Goal: Task Accomplishment & Management: Manage account settings

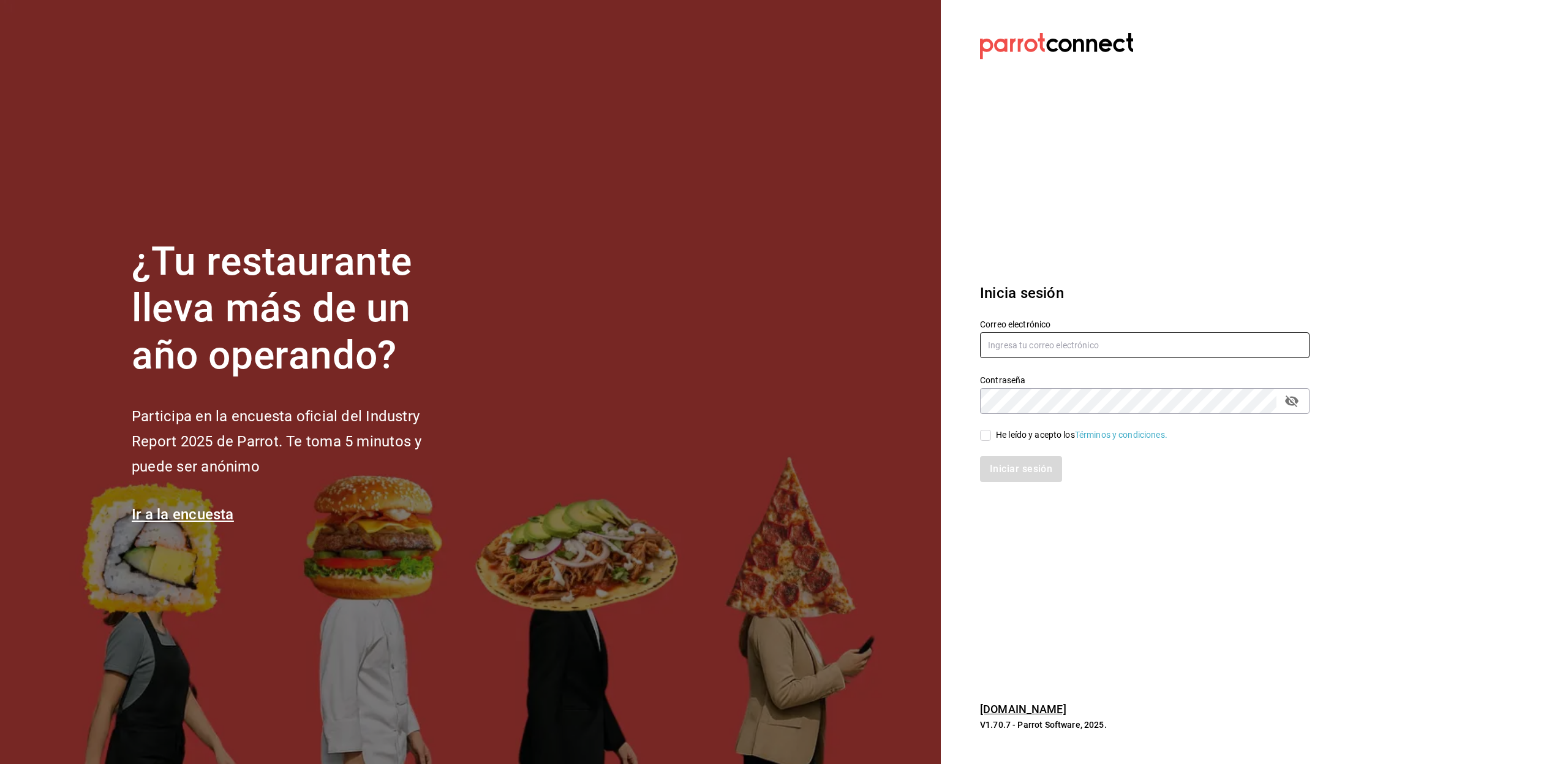
click at [1006, 353] on input "text" at bounding box center [1145, 344] width 330 height 26
paste input "[EMAIL_ADDRESS][DOMAIN_NAME]"
type input "[EMAIL_ADDRESS][DOMAIN_NAME]"
click at [1029, 435] on div "He leído y acepto los Términos y condiciones." at bounding box center [1082, 435] width 172 height 13
click at [991, 435] on input "He leído y acepto los Términos y condiciones." at bounding box center [985, 435] width 11 height 11
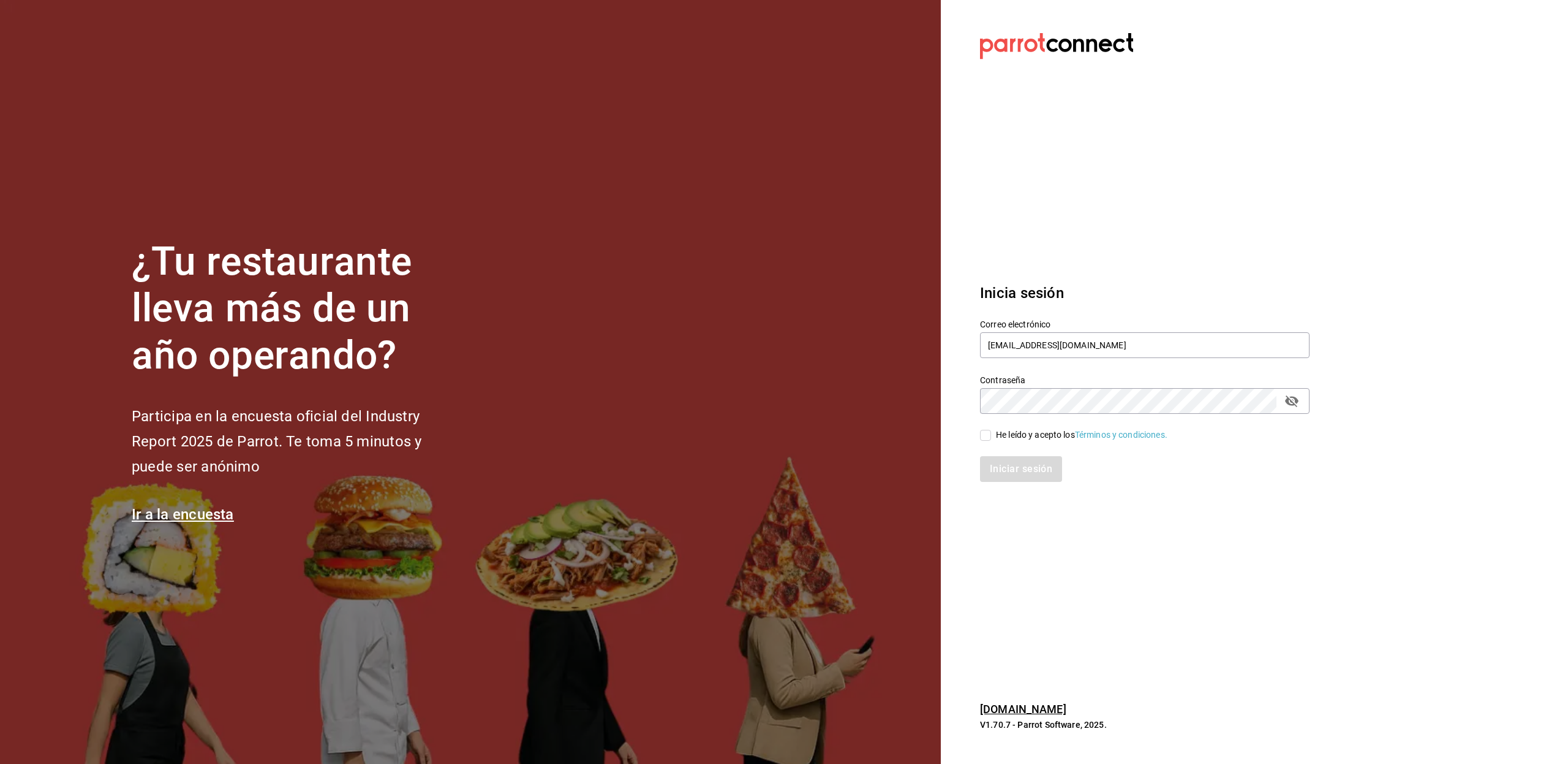
checkbox input "true"
click at [1020, 454] on div "Iniciar sesión" at bounding box center [1137, 461] width 344 height 40
click at [1017, 461] on button "Iniciar sesión" at bounding box center [1022, 468] width 84 height 26
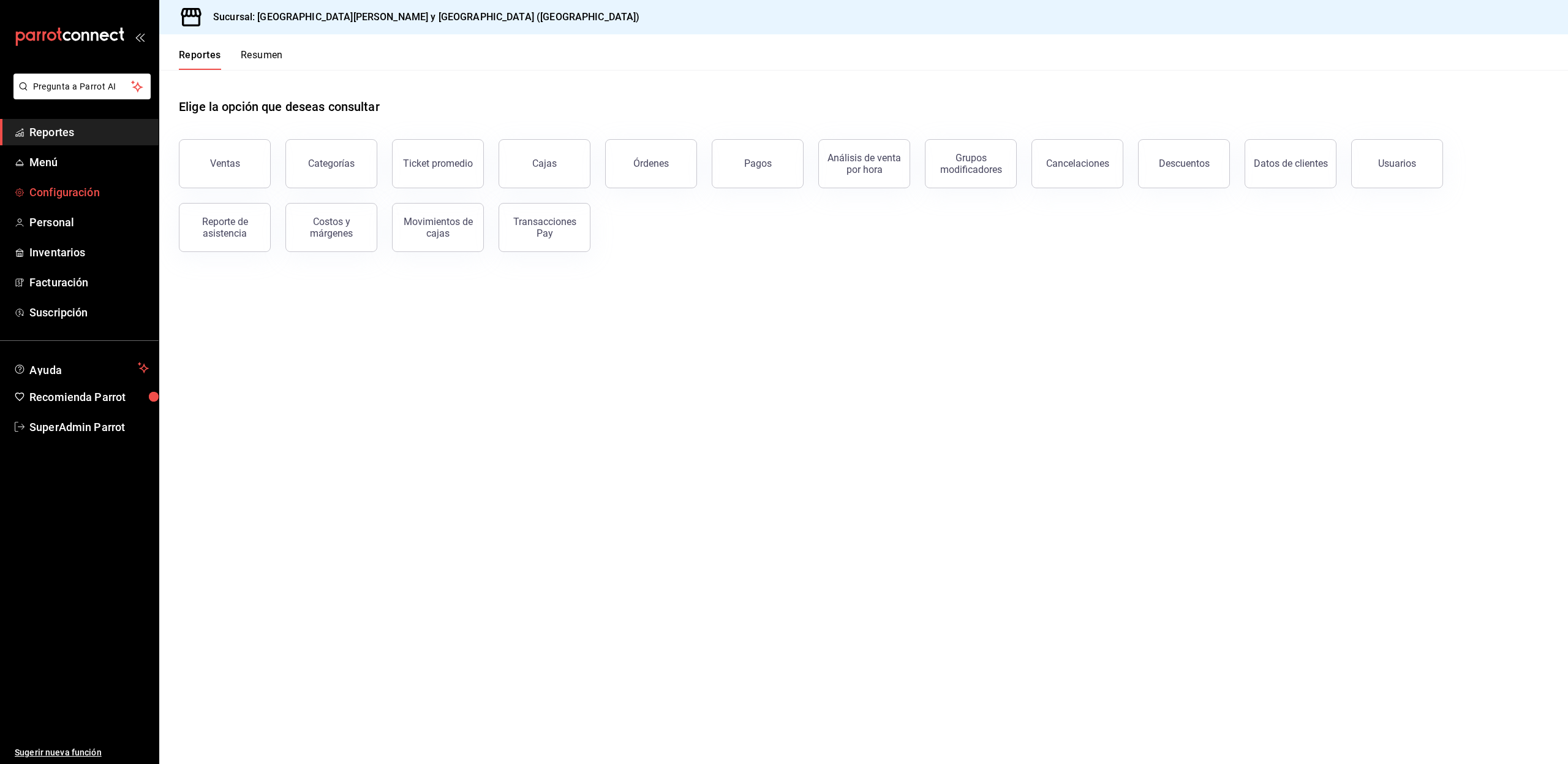
click at [72, 192] on span "Configuración" at bounding box center [89, 192] width 119 height 16
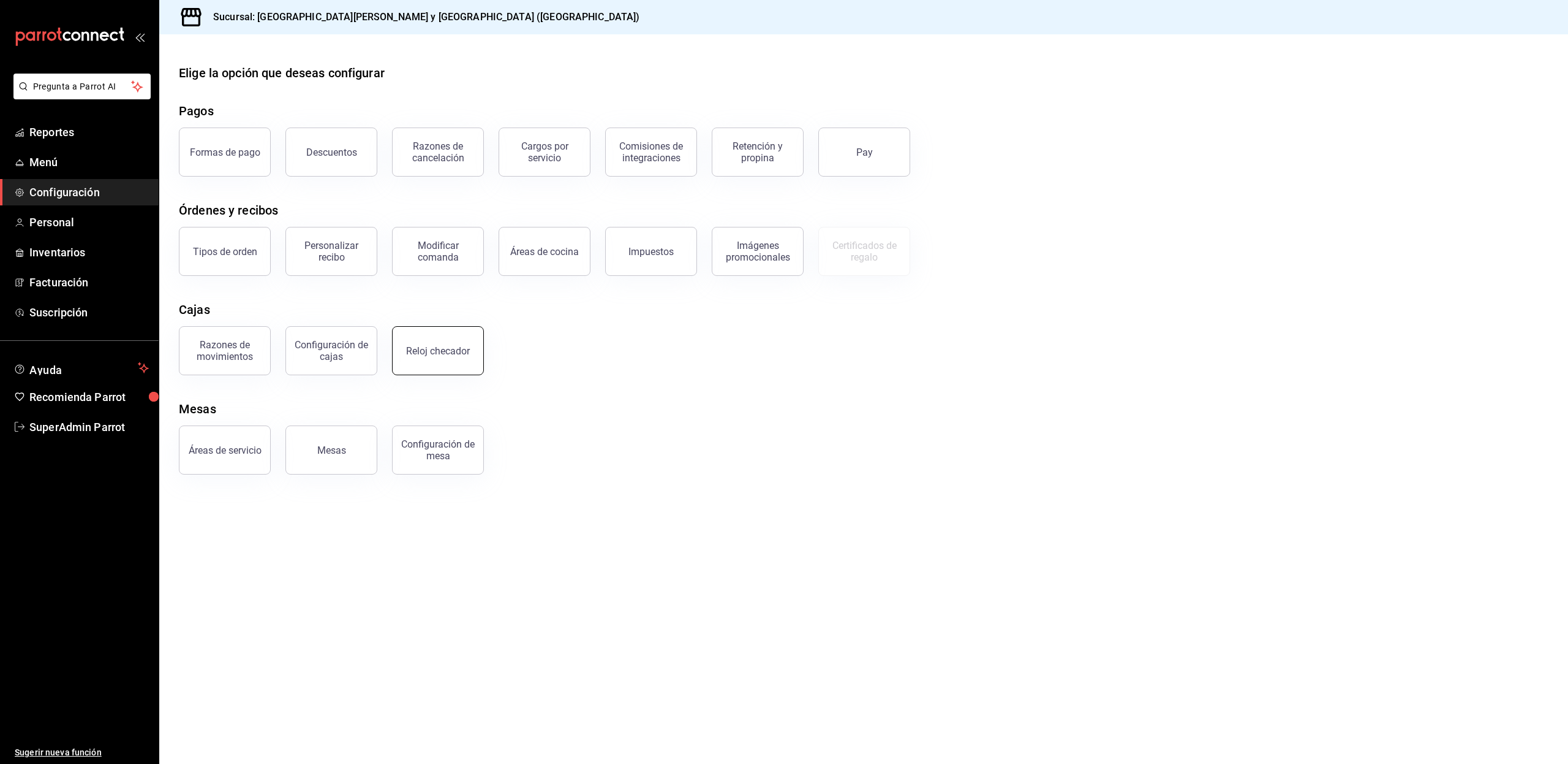
click at [422, 343] on button "Reloj checador" at bounding box center [438, 350] width 92 height 49
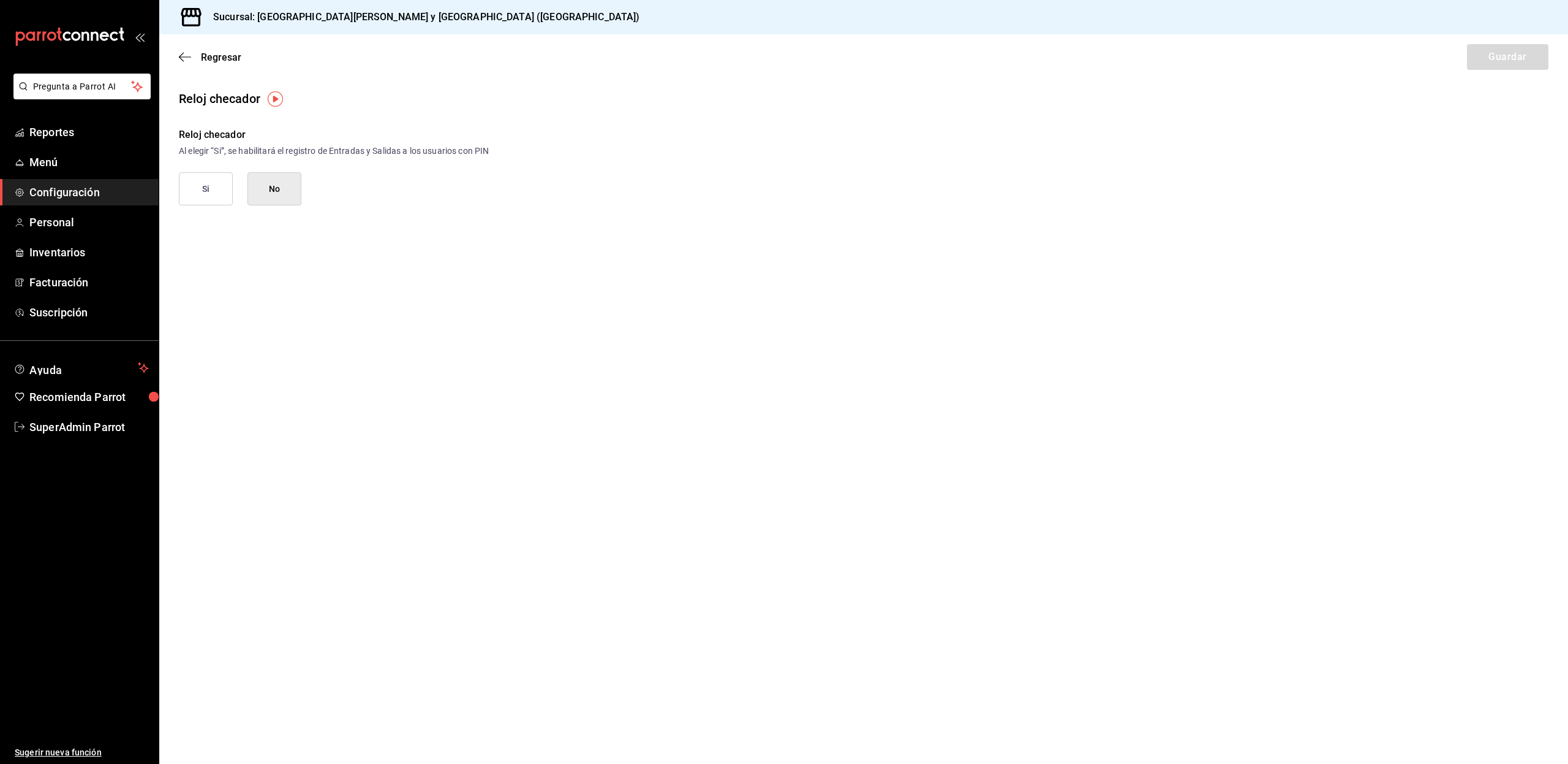
click at [211, 195] on button "Si" at bounding box center [206, 188] width 54 height 33
click at [1498, 61] on button "Guardar" at bounding box center [1508, 57] width 82 height 26
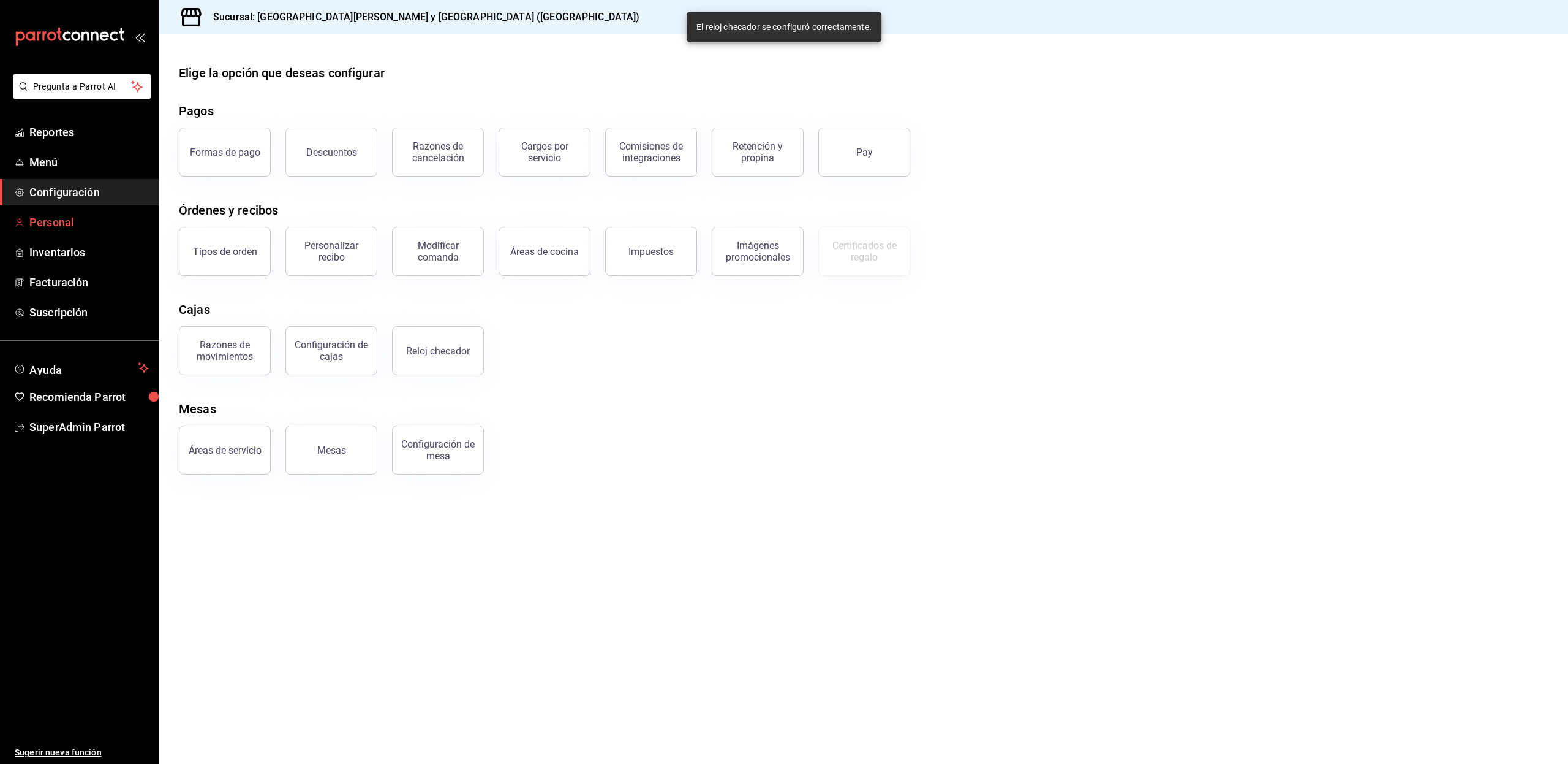
click at [72, 229] on span "Personal" at bounding box center [89, 222] width 119 height 16
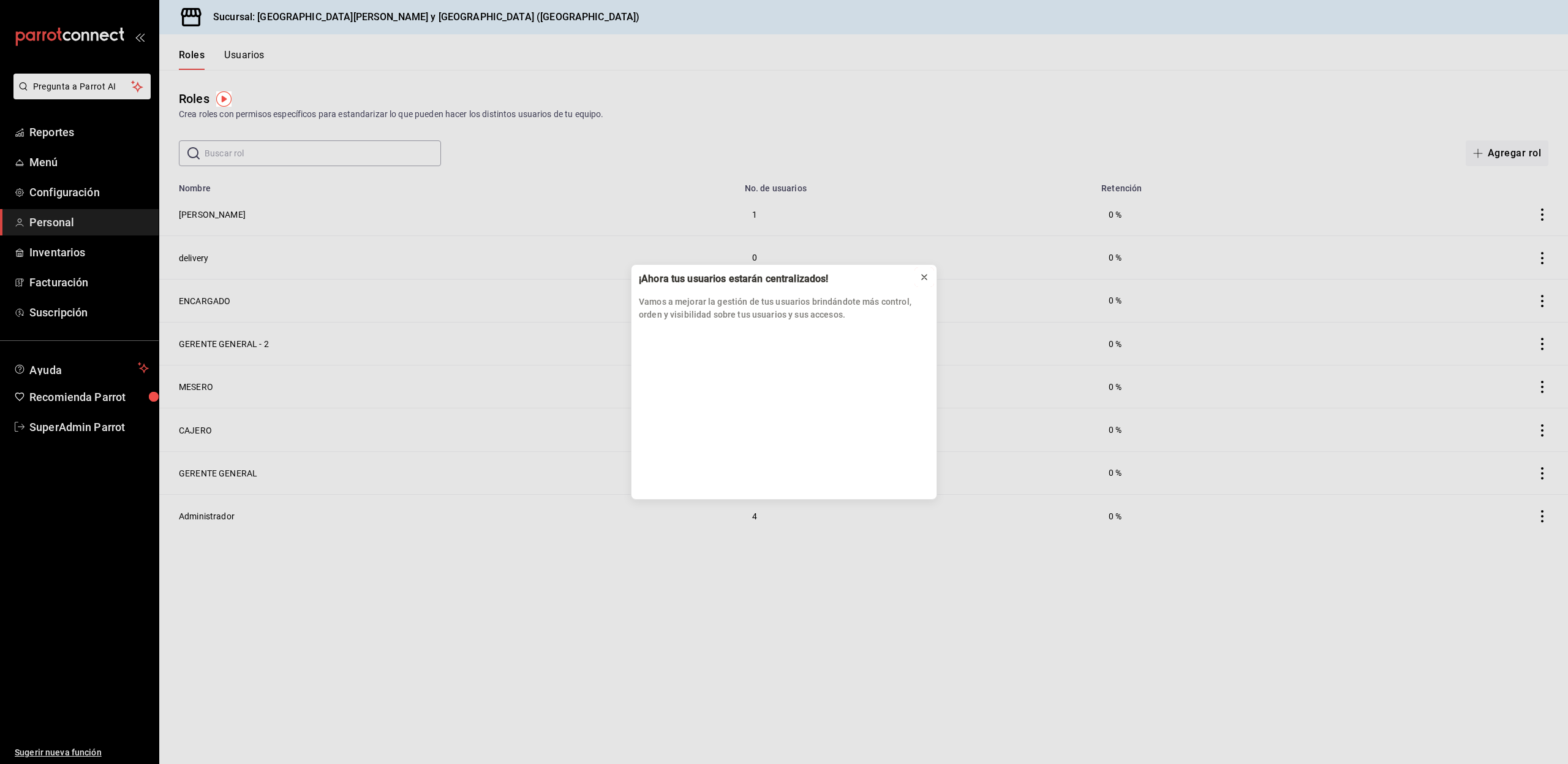
click at [920, 278] on icon at bounding box center [924, 277] width 10 height 10
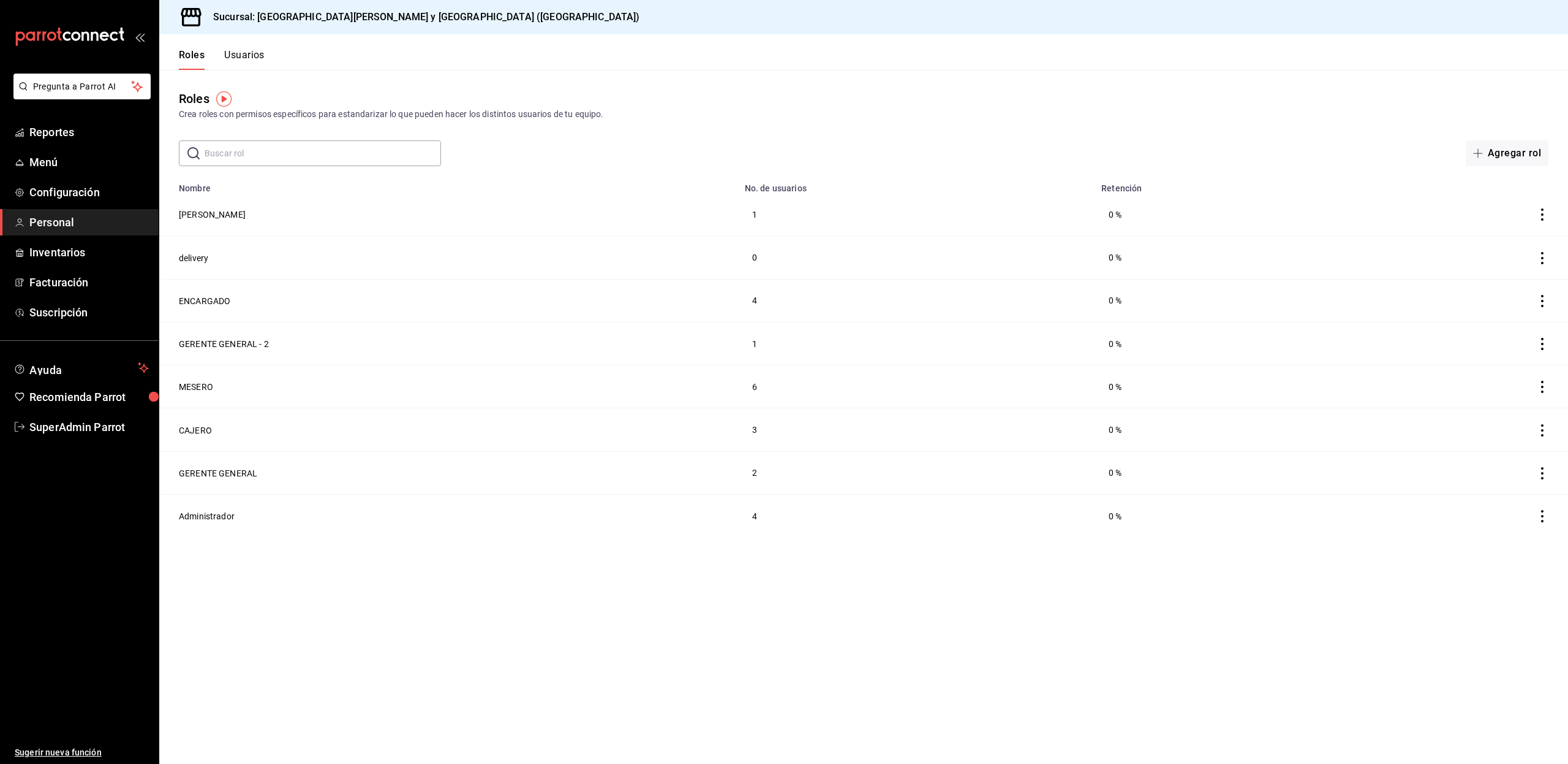
click at [248, 60] on button "Usuarios" at bounding box center [244, 59] width 40 height 21
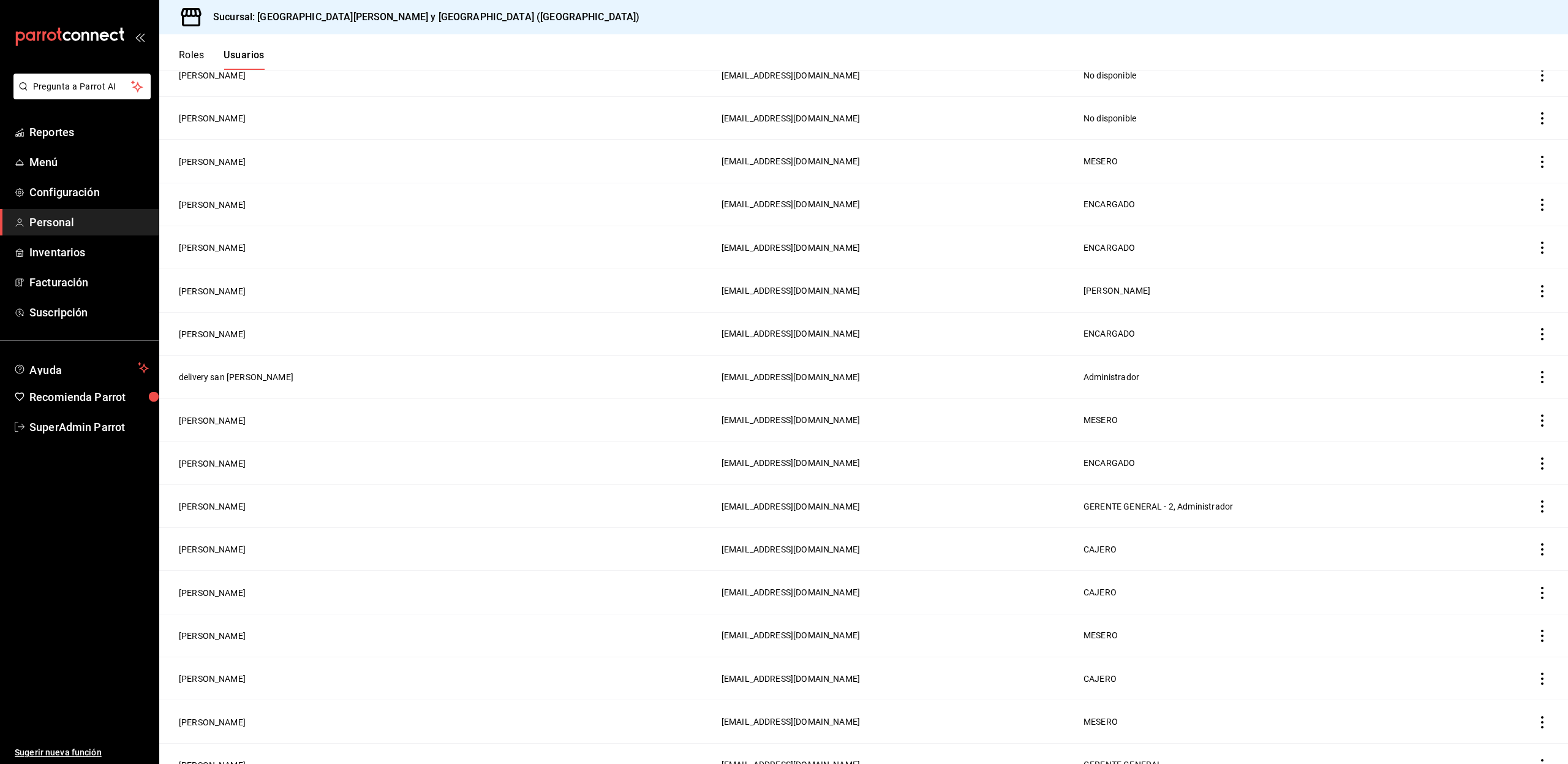
scroll to position [269, 0]
click at [224, 547] on button "[PERSON_NAME]" at bounding box center [212, 548] width 66 height 13
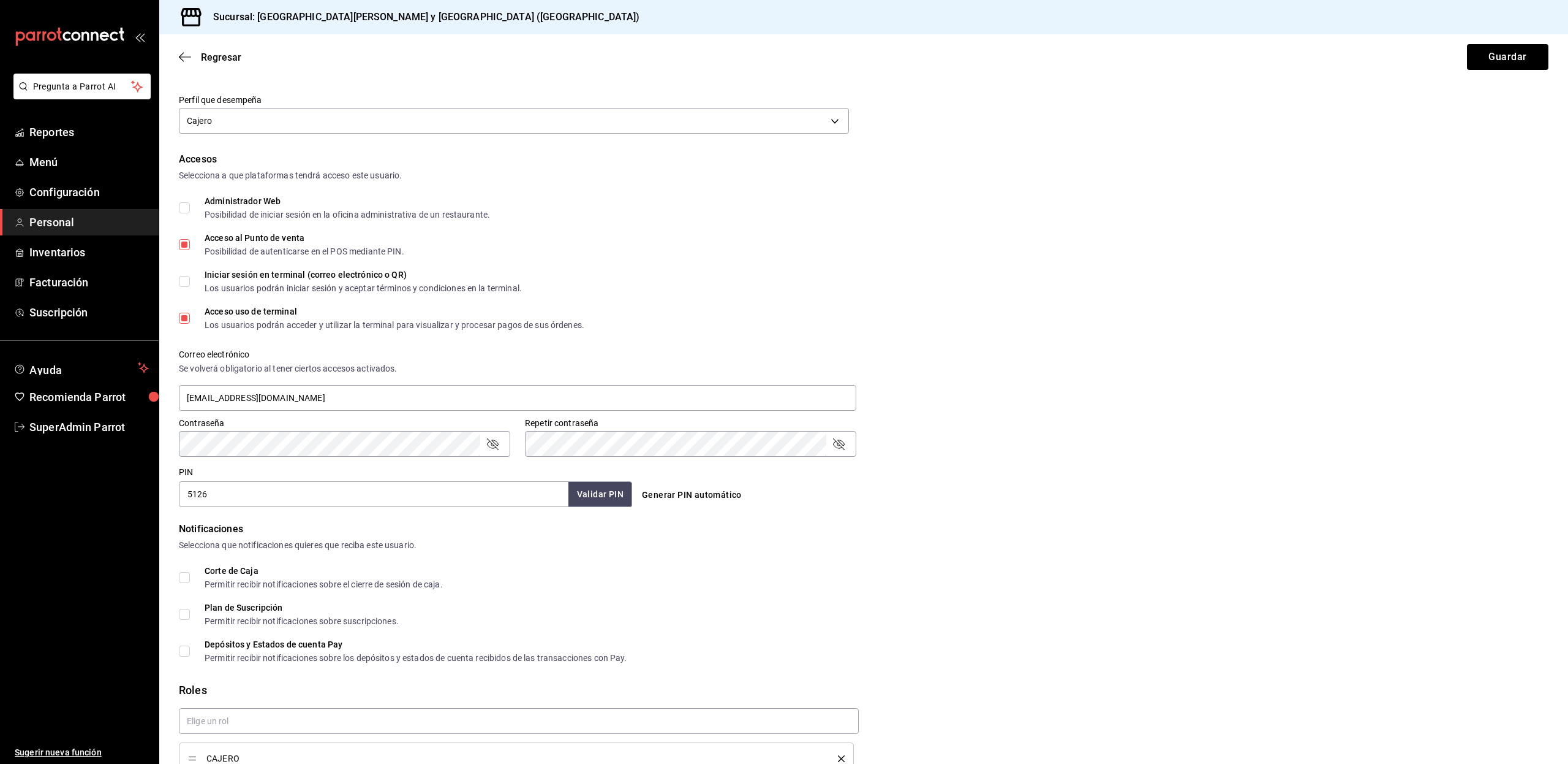
scroll to position [256, 0]
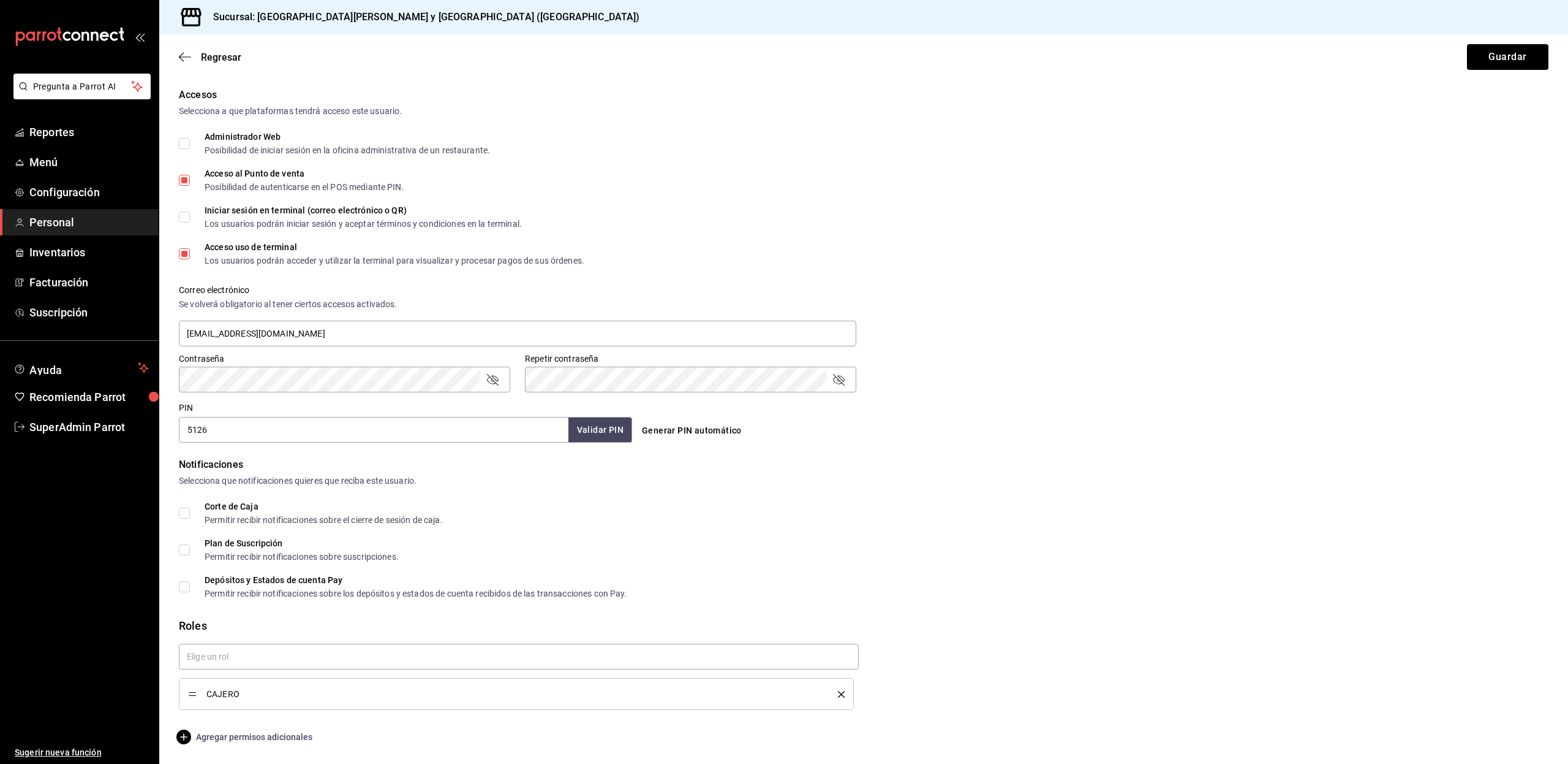
click at [285, 738] on span "Agregar permisos adicionales" at bounding box center [246, 736] width 134 height 14
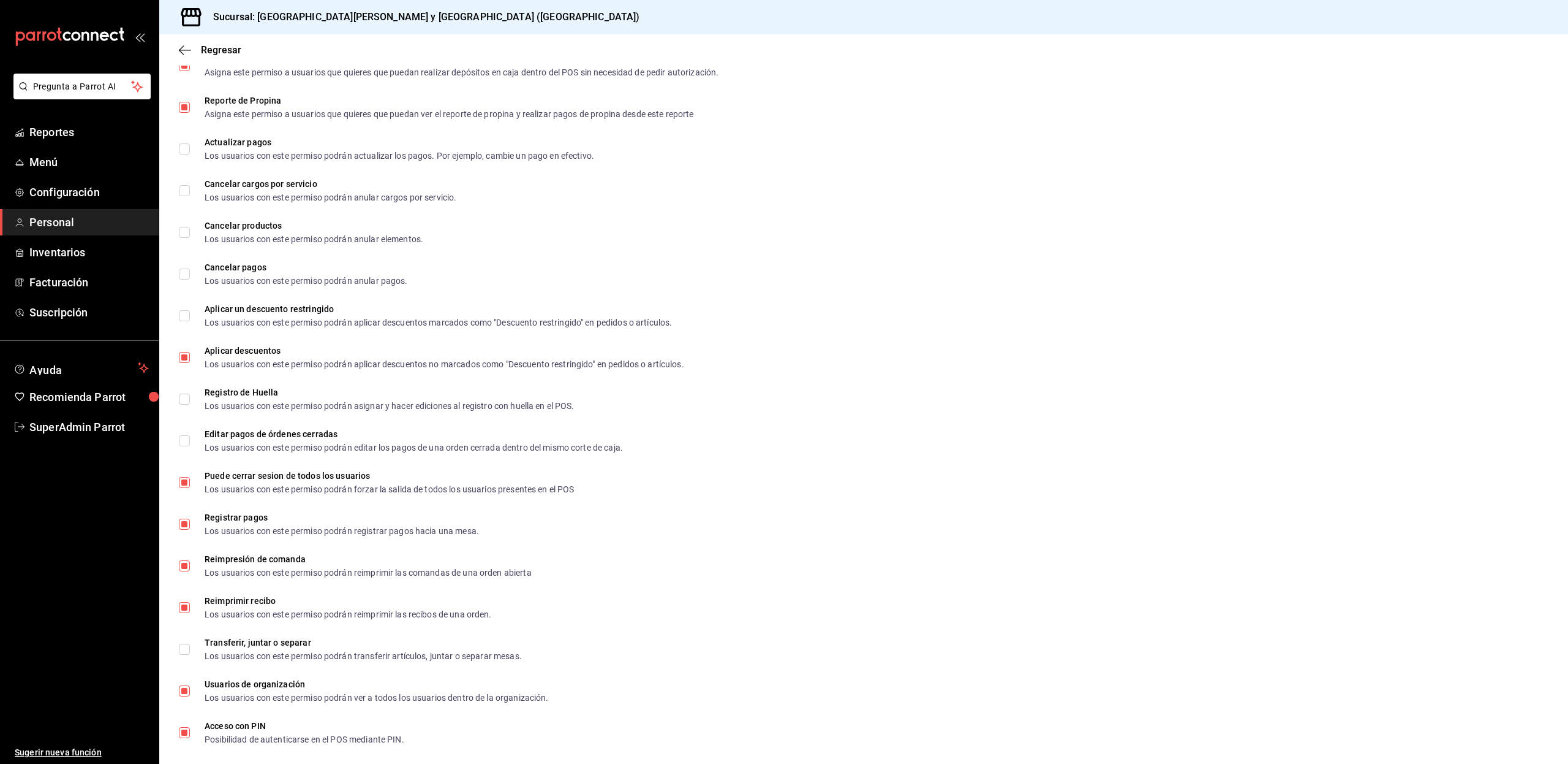
scroll to position [1469, 0]
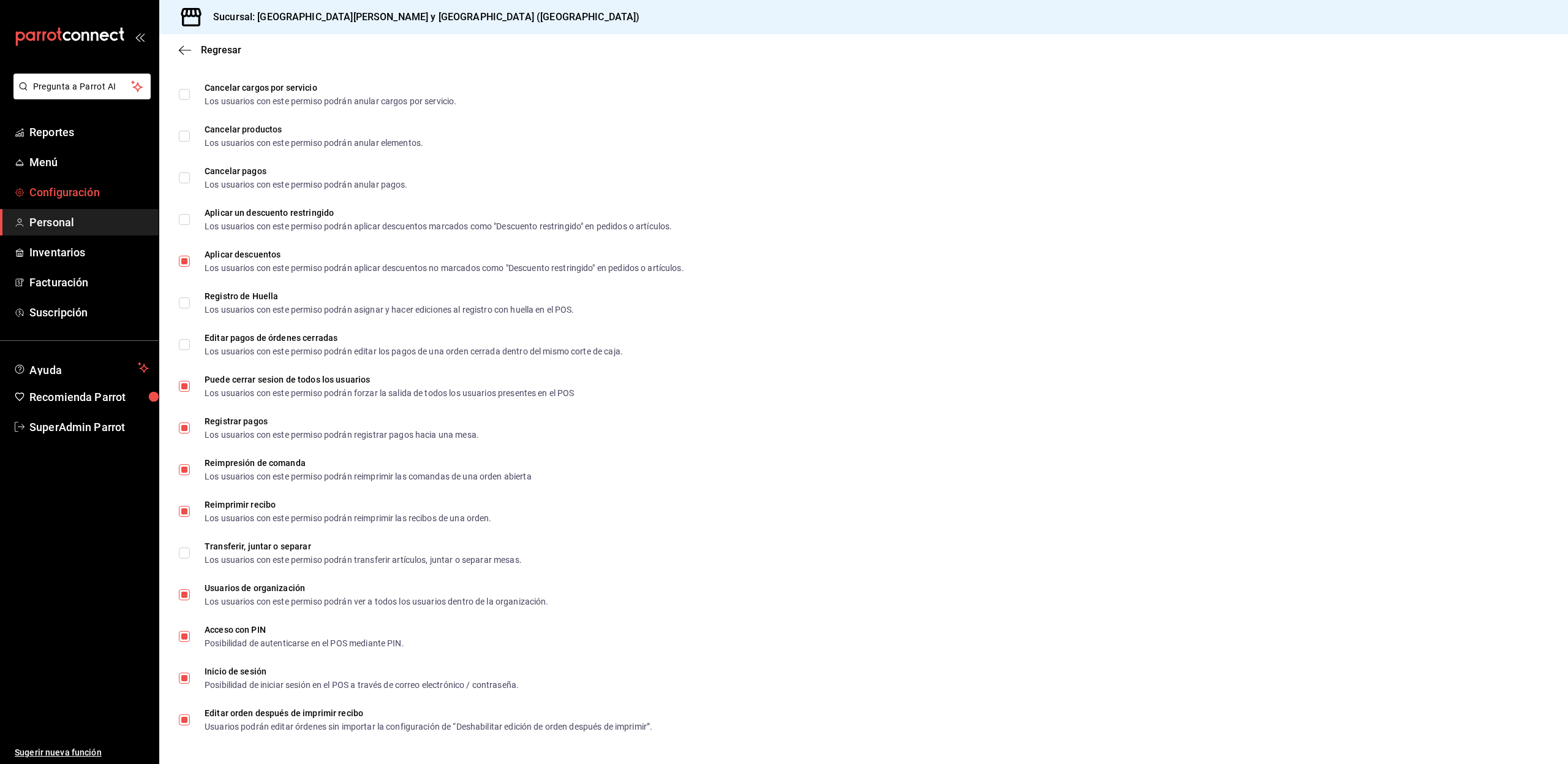
click at [82, 201] on link "Configuración" at bounding box center [79, 192] width 159 height 26
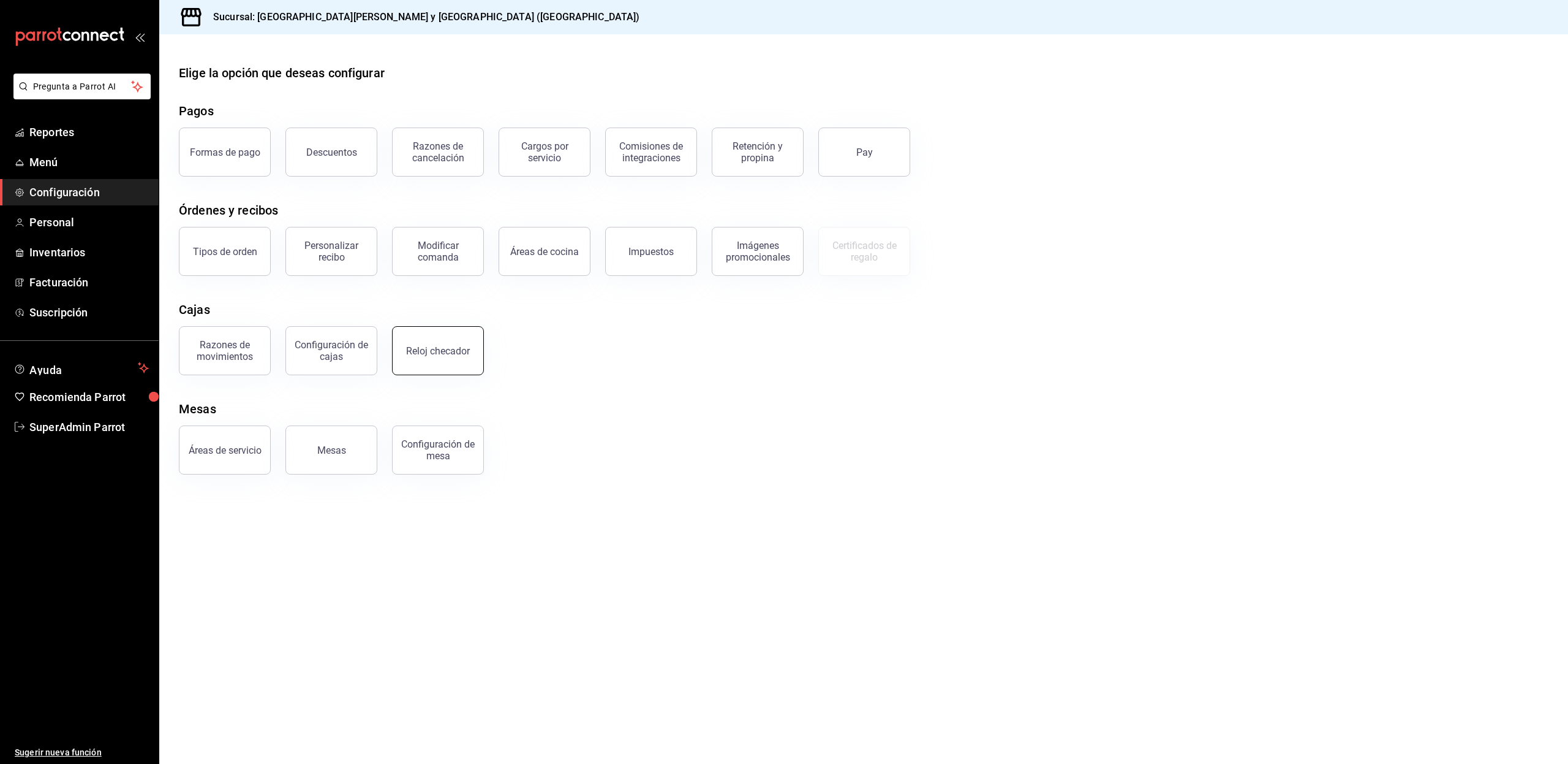
click at [437, 369] on button "Reloj checador" at bounding box center [438, 350] width 92 height 49
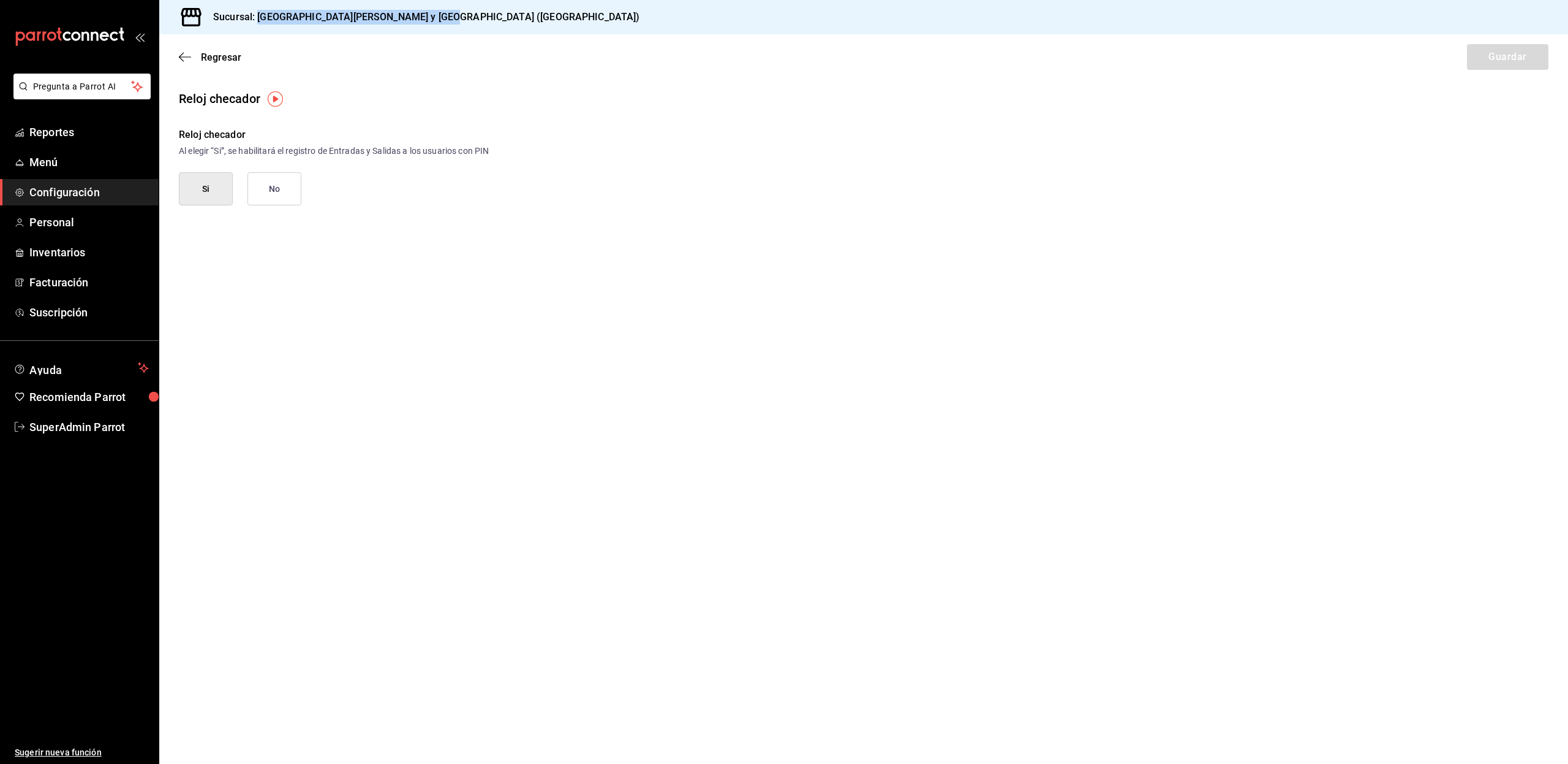
drag, startPoint x: 434, startPoint y: 16, endPoint x: 258, endPoint y: 23, distance: 176.1
click at [258, 23] on div "Sucursal: [GEOGRAPHIC_DATA][PERSON_NAME] y [GEOGRAPHIC_DATA] ([GEOGRAPHIC_DATA])" at bounding box center [864, 17] width 1409 height 34
copy h3 "San [PERSON_NAME] Tortas y Burritos ([GEOGRAPHIC_DATA])"
click at [31, 431] on span "SuperAdmin Parrot" at bounding box center [89, 427] width 119 height 16
